Goal: Information Seeking & Learning: Learn about a topic

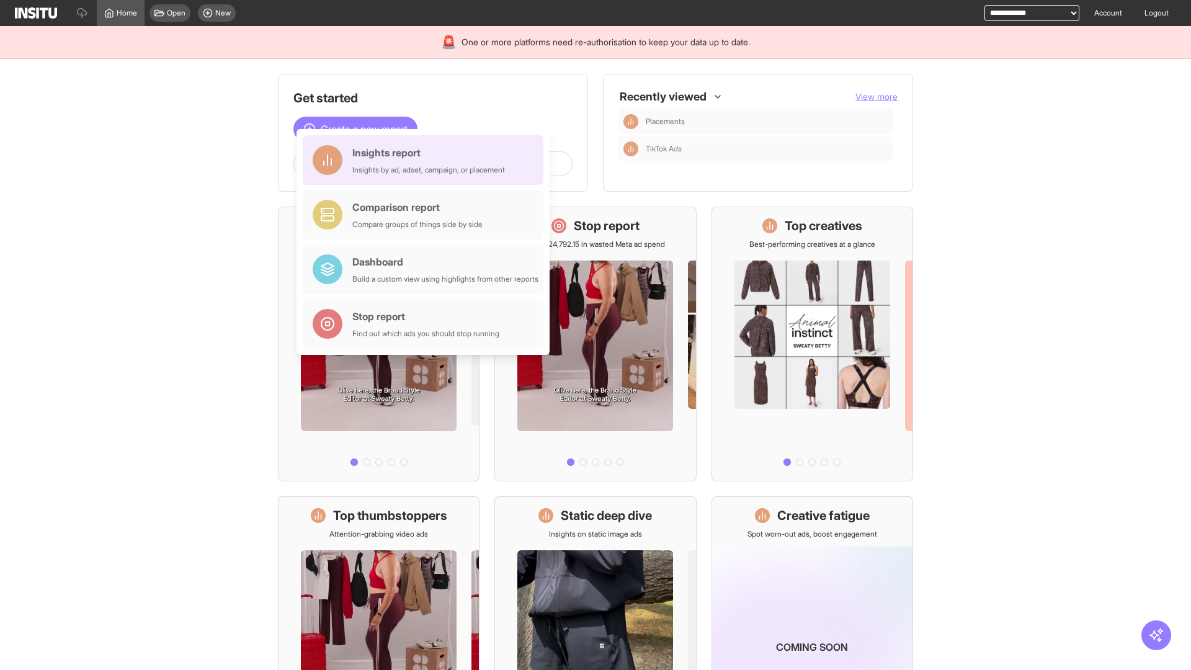
click at [426, 160] on div "Insights report Insights by ad, adset, campaign, or placement" at bounding box center [428, 160] width 153 height 30
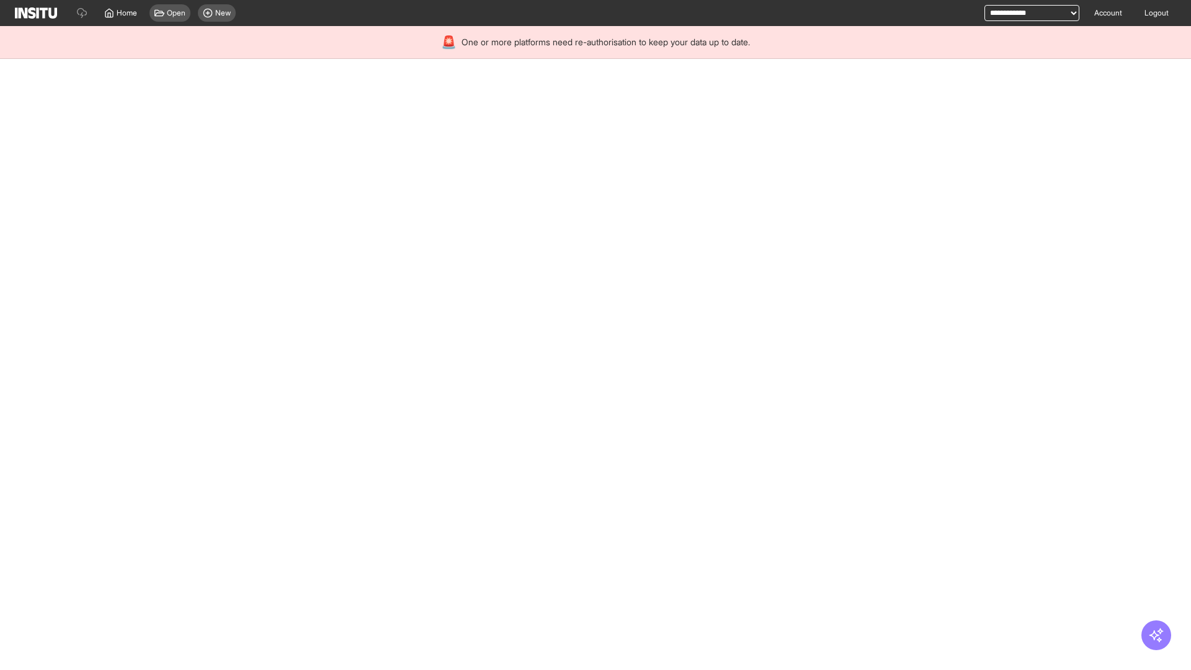
select select "**"
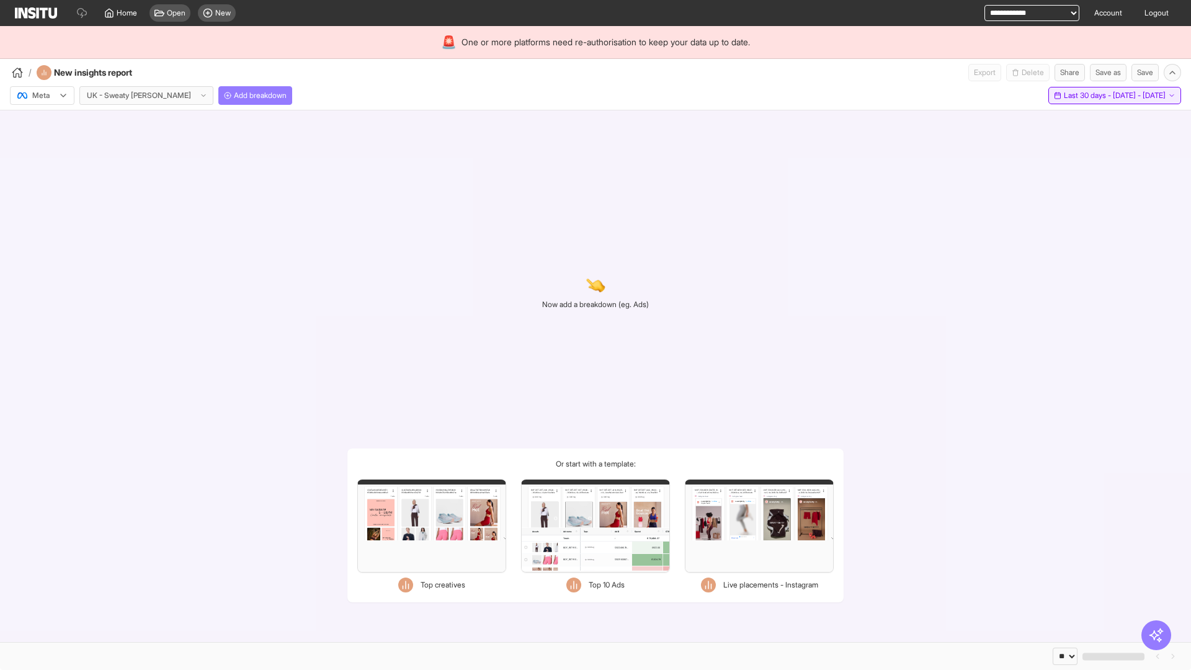
click at [1087, 96] on span "Last 30 days - [DATE] - [DATE]" at bounding box center [1115, 96] width 102 height 10
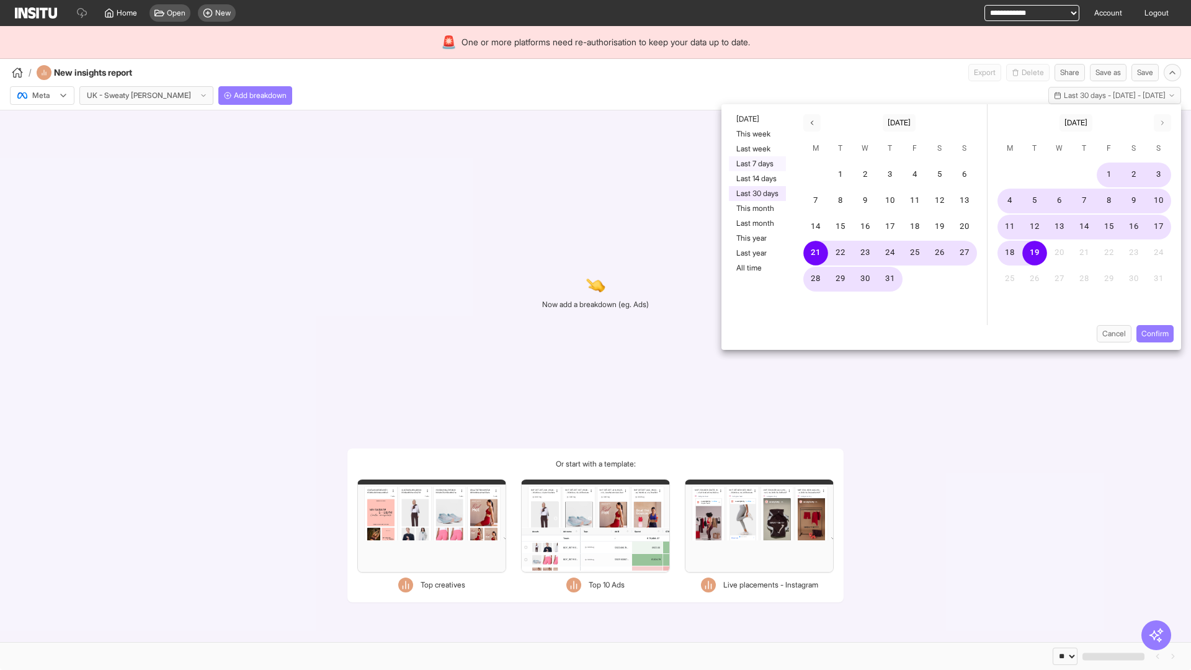
click at [756, 164] on button "Last 7 days" at bounding box center [757, 163] width 57 height 15
